Goal: Information Seeking & Learning: Compare options

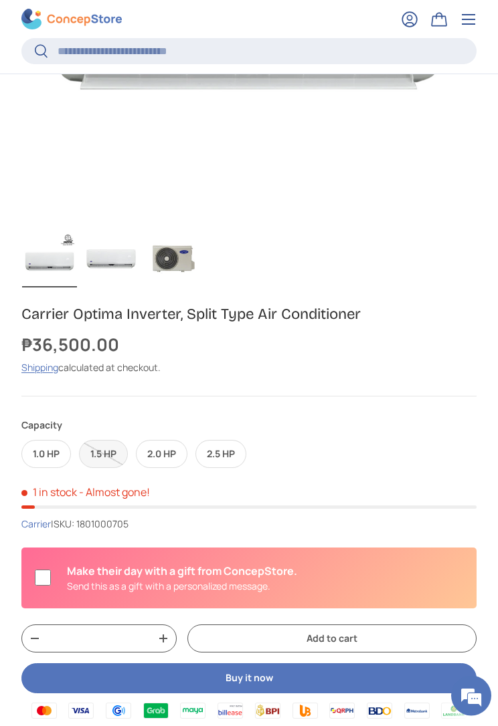
scroll to position [368, 0]
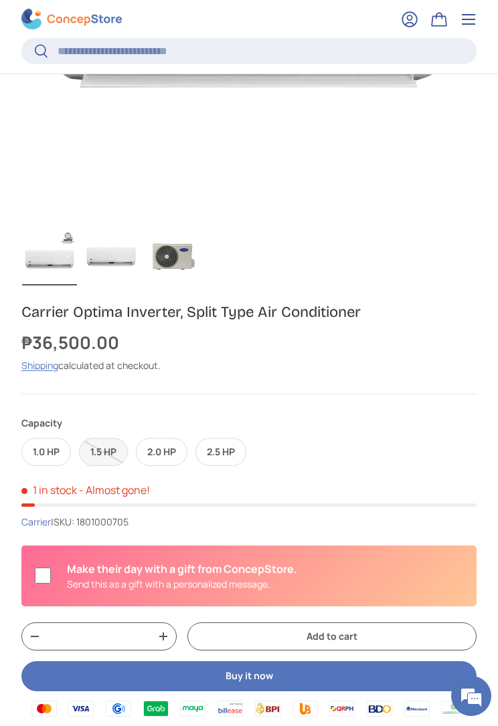
click at [225, 453] on label "2.5 HP" at bounding box center [220, 452] width 51 height 29
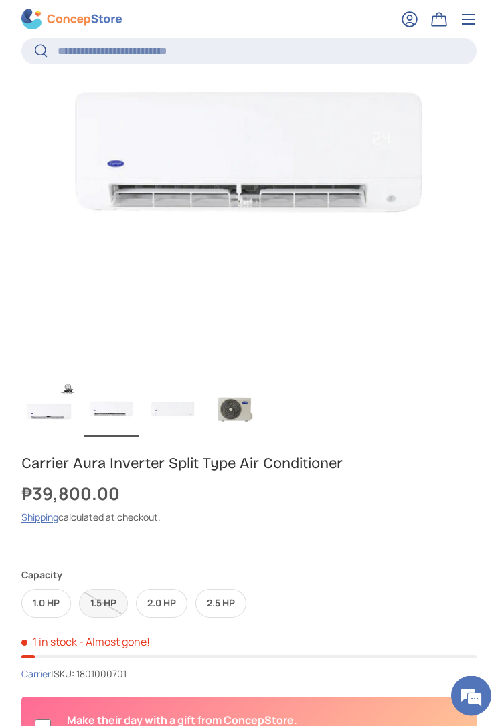
scroll to position [423, 0]
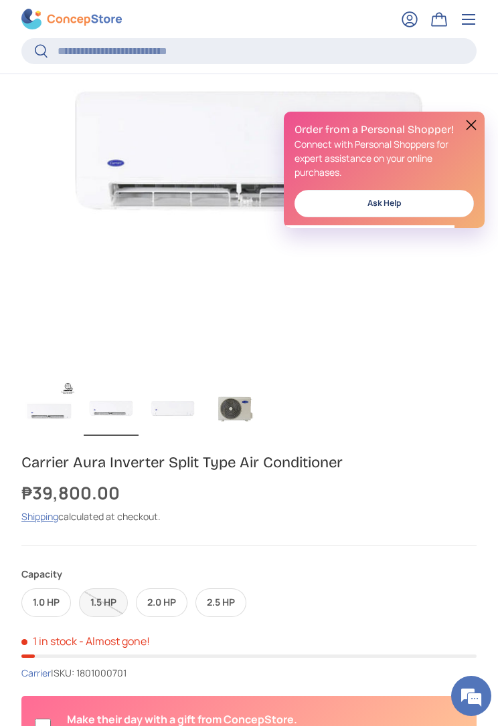
click at [224, 601] on label "2.5 HP" at bounding box center [220, 602] width 51 height 29
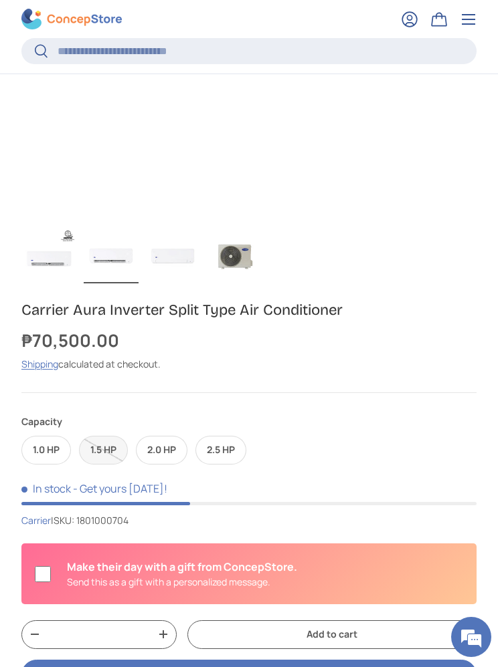
scroll to position [574, 0]
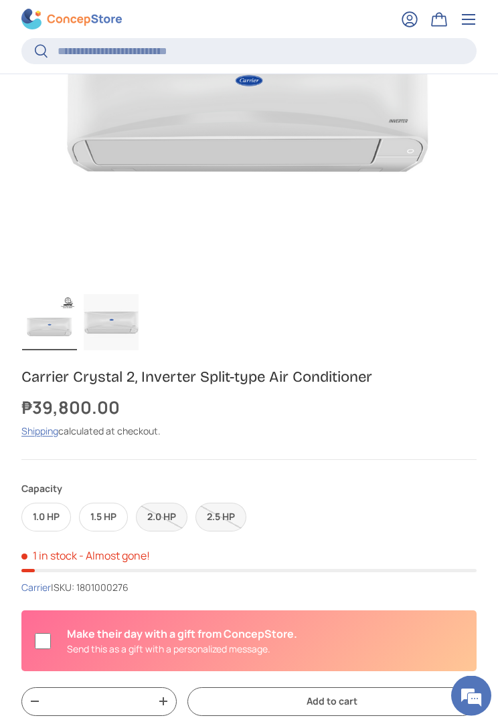
scroll to position [511, 0]
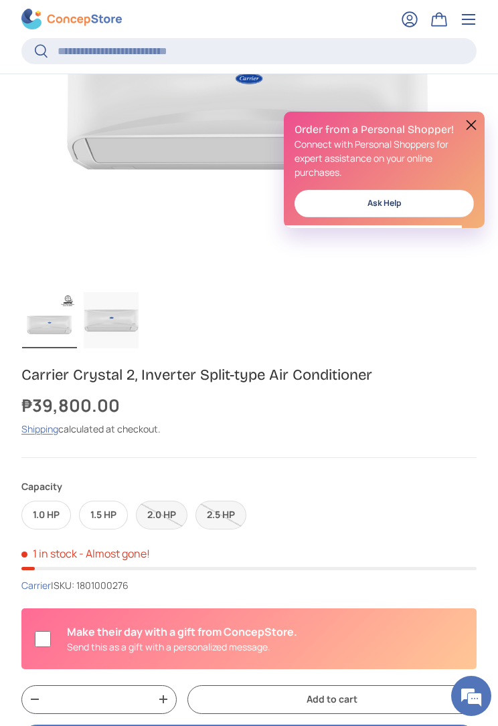
click at [221, 504] on label "2.5 HP" at bounding box center [220, 515] width 51 height 29
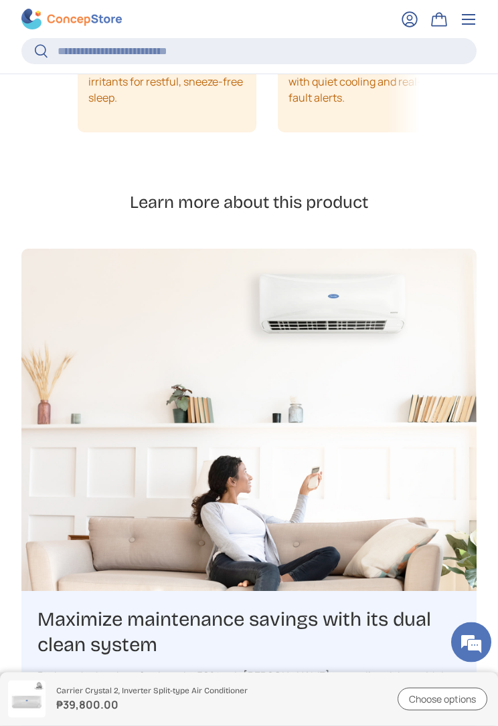
scroll to position [1829, 0]
click at [80, 667] on strong "₱39,800.00" at bounding box center [218, 705] width 325 height 16
click at [83, 667] on strong "₱39,800.00" at bounding box center [218, 705] width 325 height 16
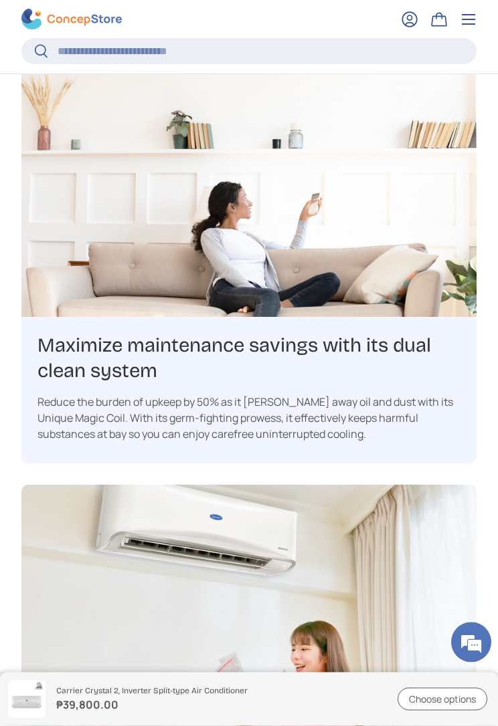
scroll to position [2104, 0]
